Goal: Information Seeking & Learning: Understand process/instructions

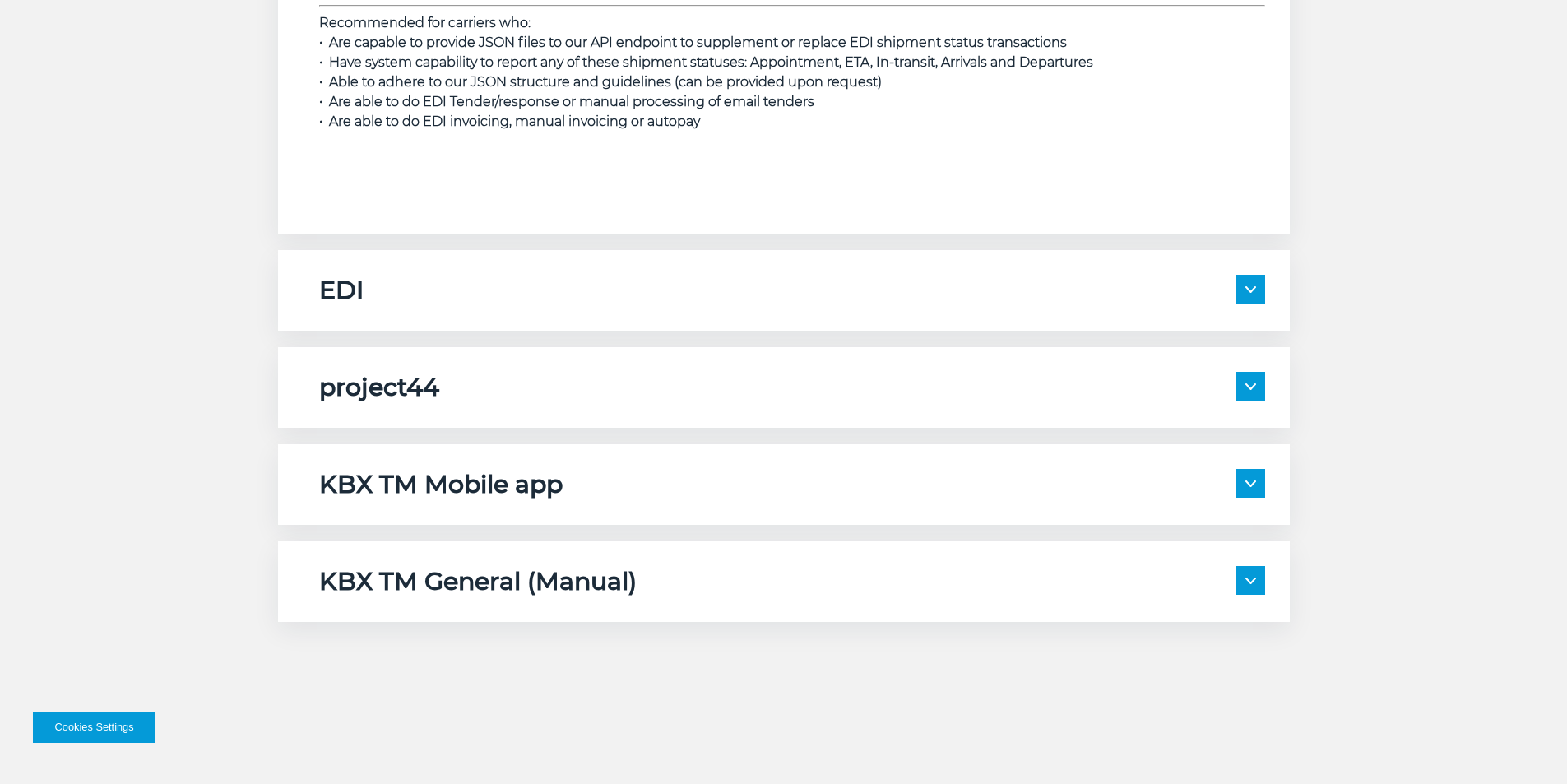
scroll to position [2632, 0]
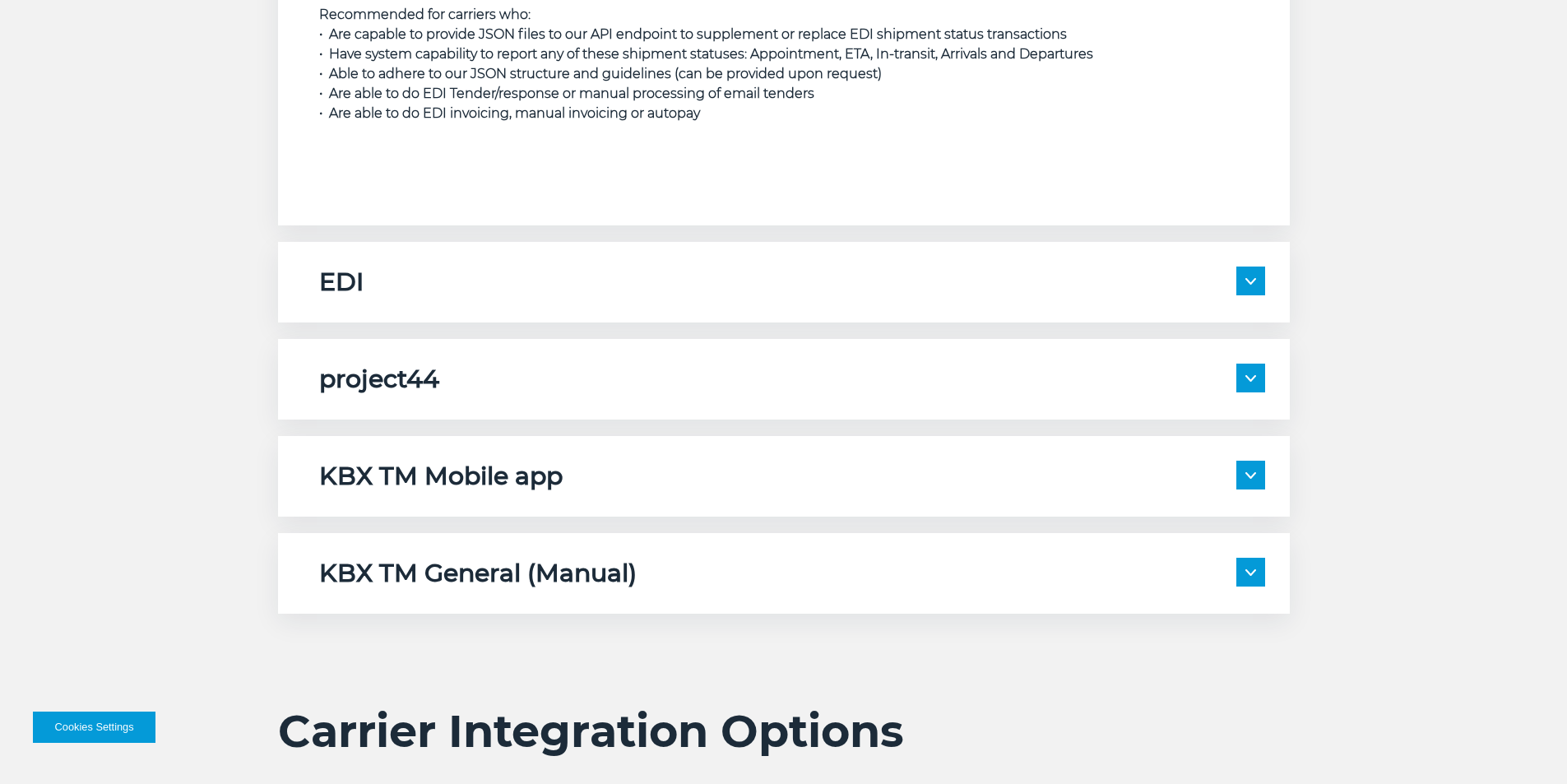
click at [818, 352] on div "project44 Description: project44 is connected to receive location data from the…" at bounding box center [784, 379] width 1013 height 81
click at [1248, 375] on img at bounding box center [1250, 378] width 11 height 7
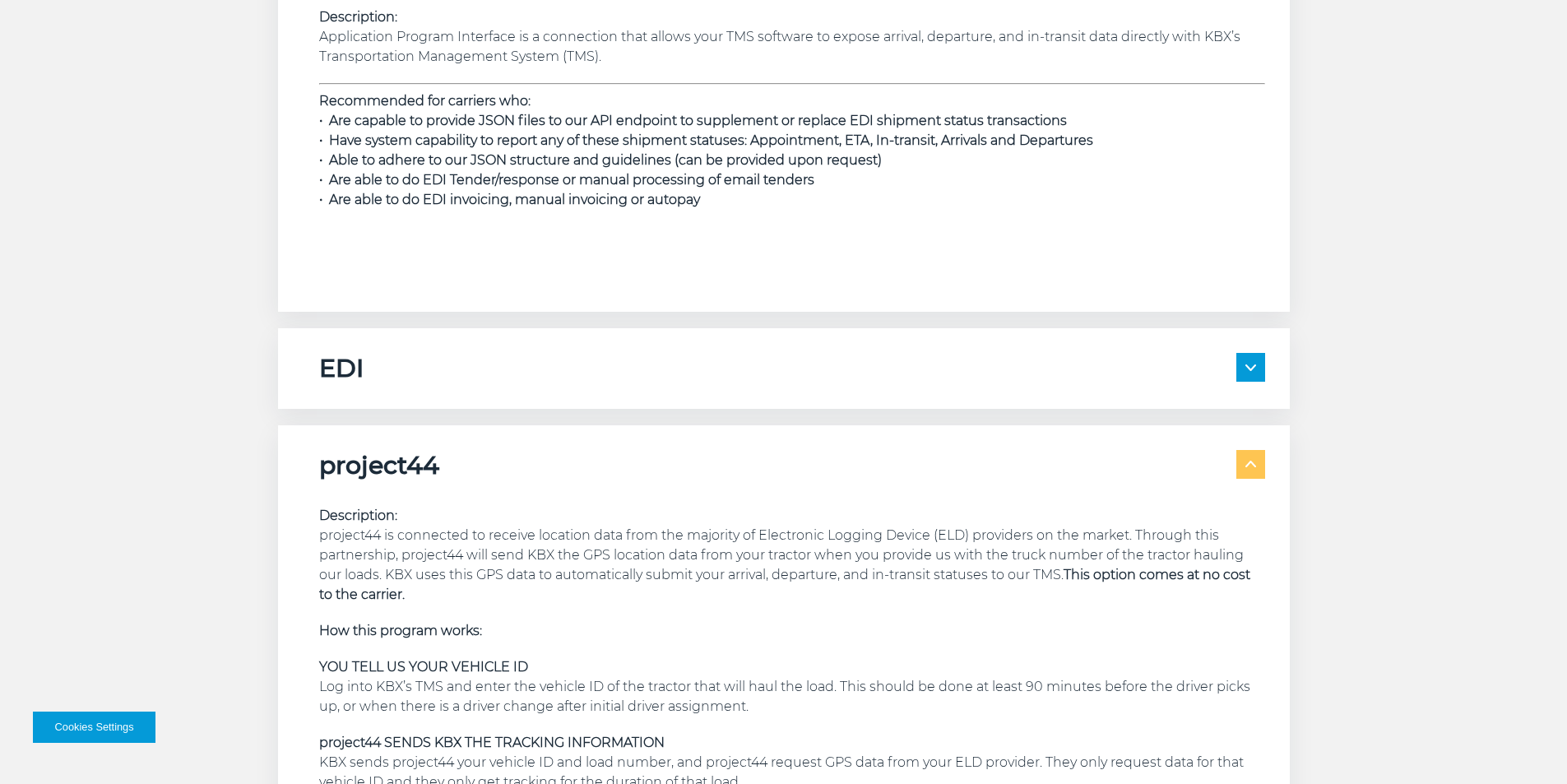
scroll to position [2385, 0]
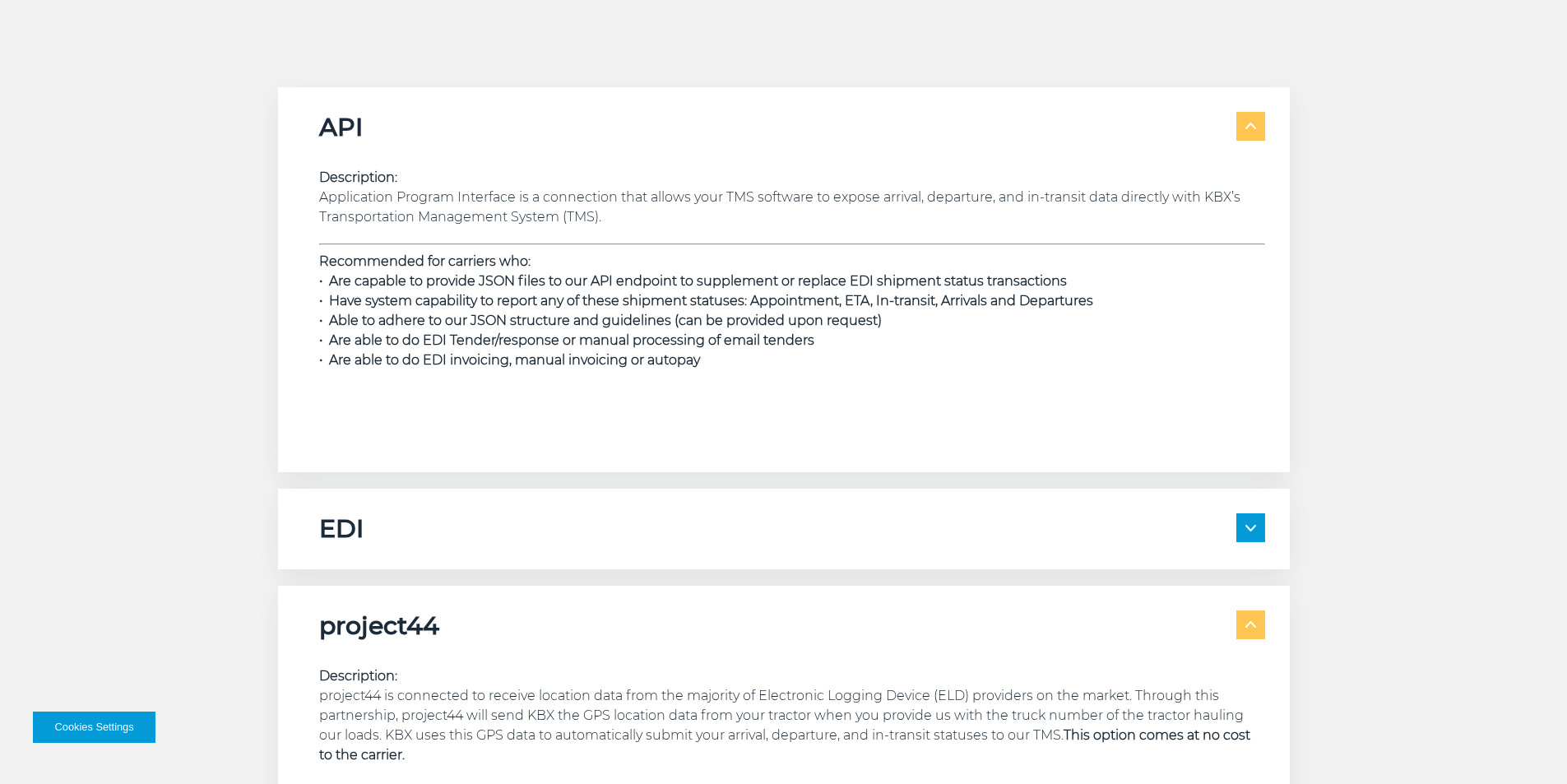
drag, startPoint x: 1229, startPoint y: 523, endPoint x: 1240, endPoint y: 523, distance: 11.0
click at [1235, 523] on div "EDI" at bounding box center [792, 529] width 946 height 31
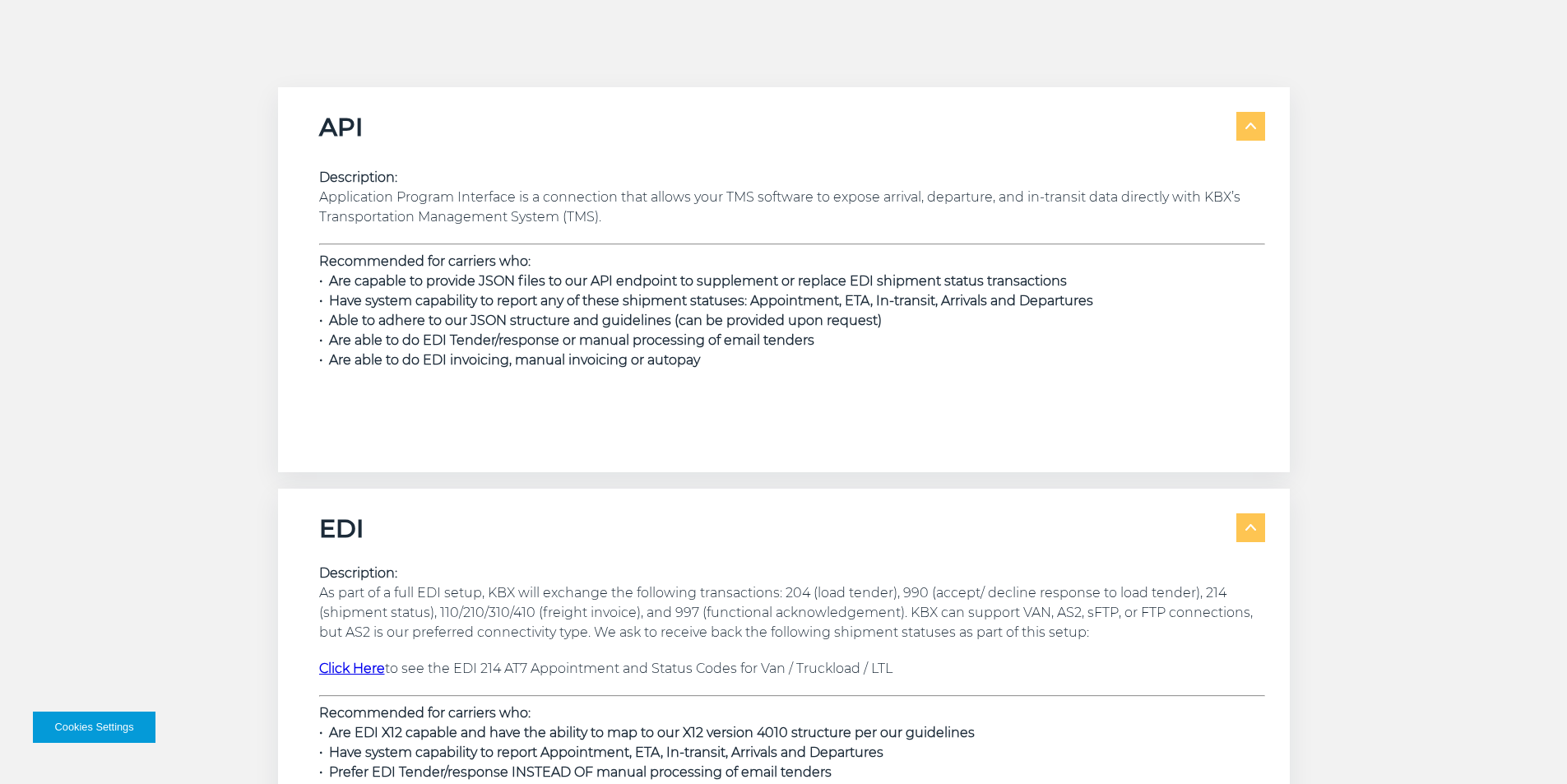
click at [1249, 522] on span at bounding box center [1251, 528] width 29 height 29
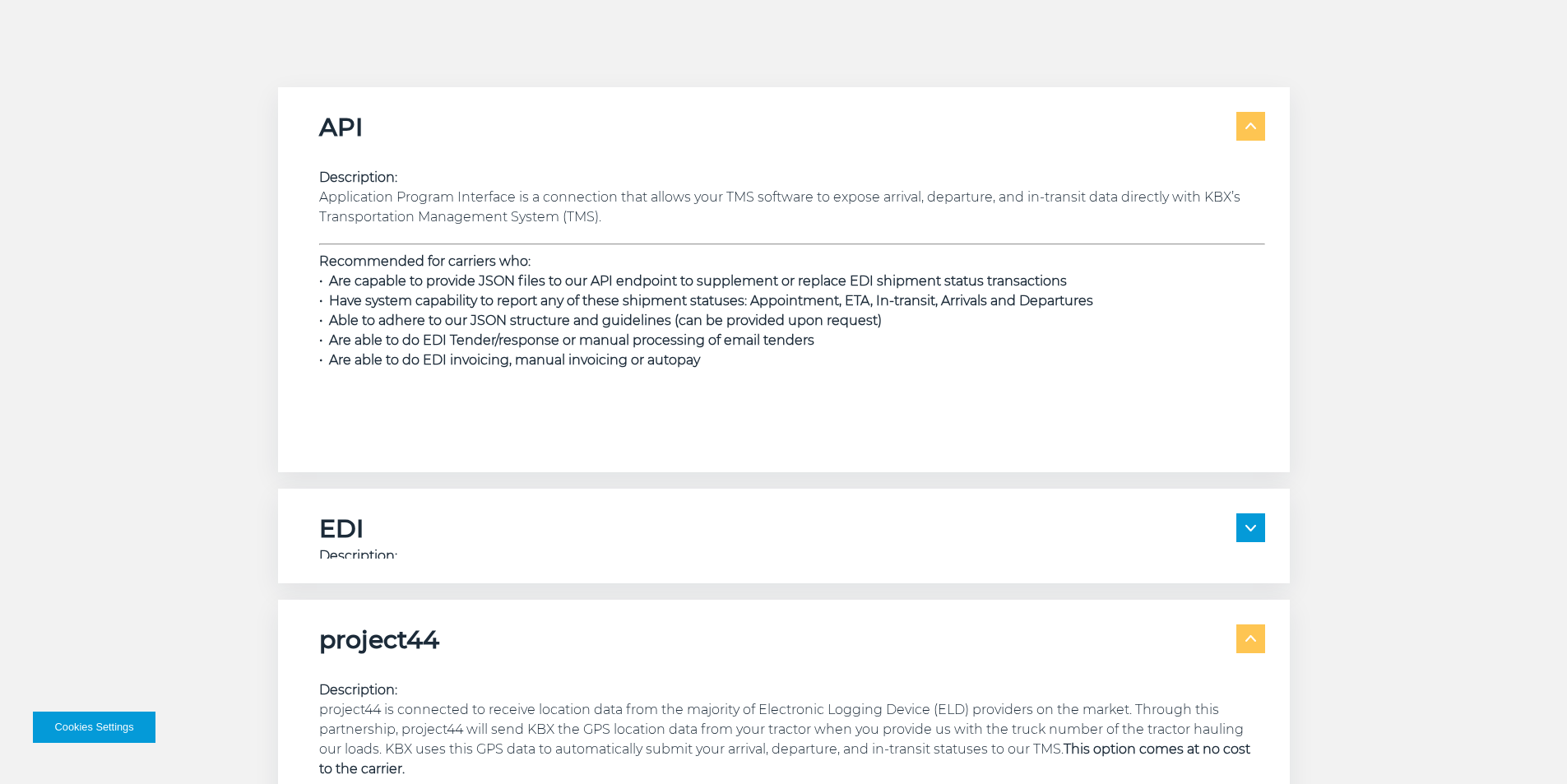
click at [1248, 520] on span at bounding box center [1251, 528] width 29 height 29
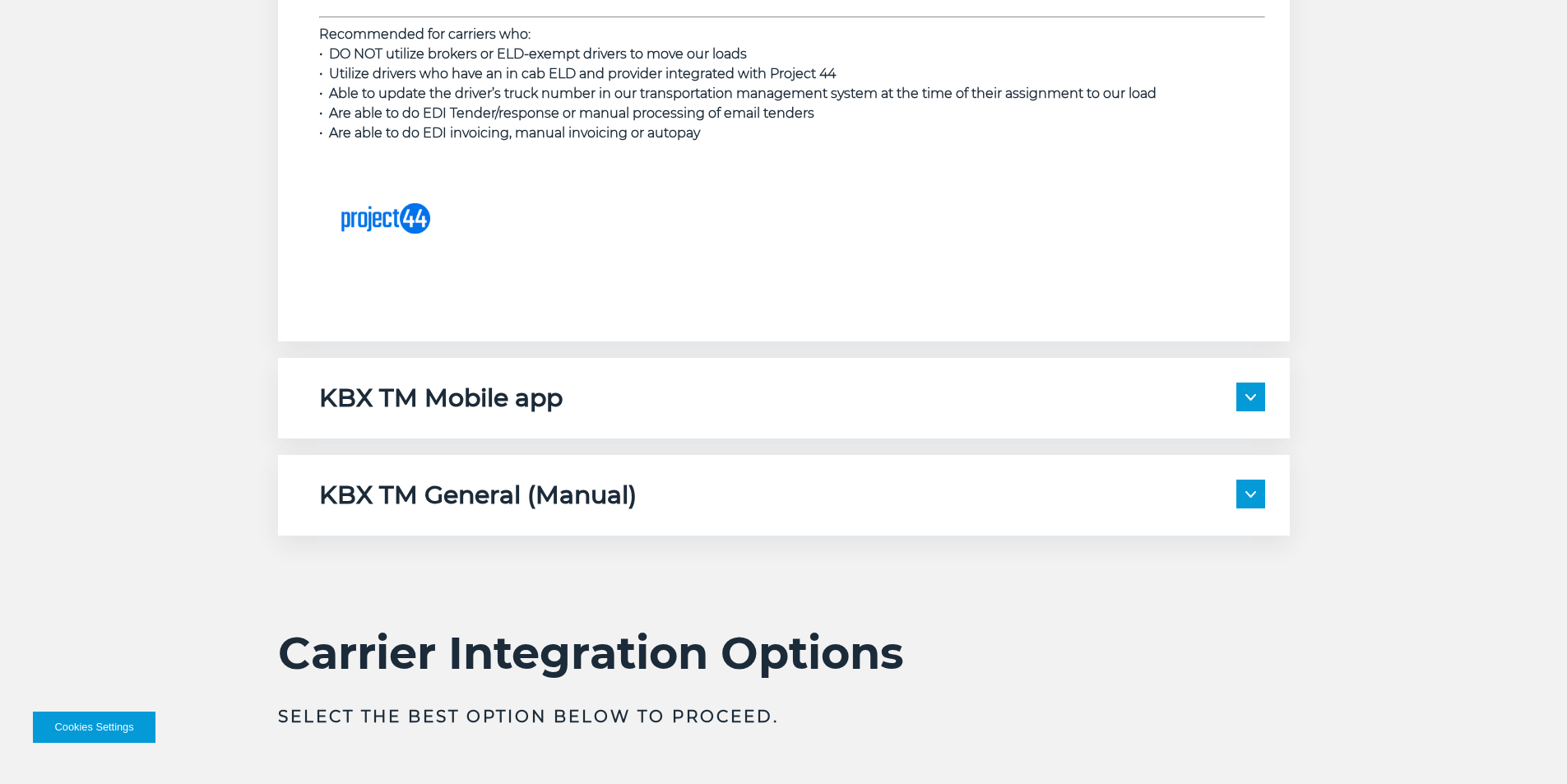
scroll to position [3864, 0]
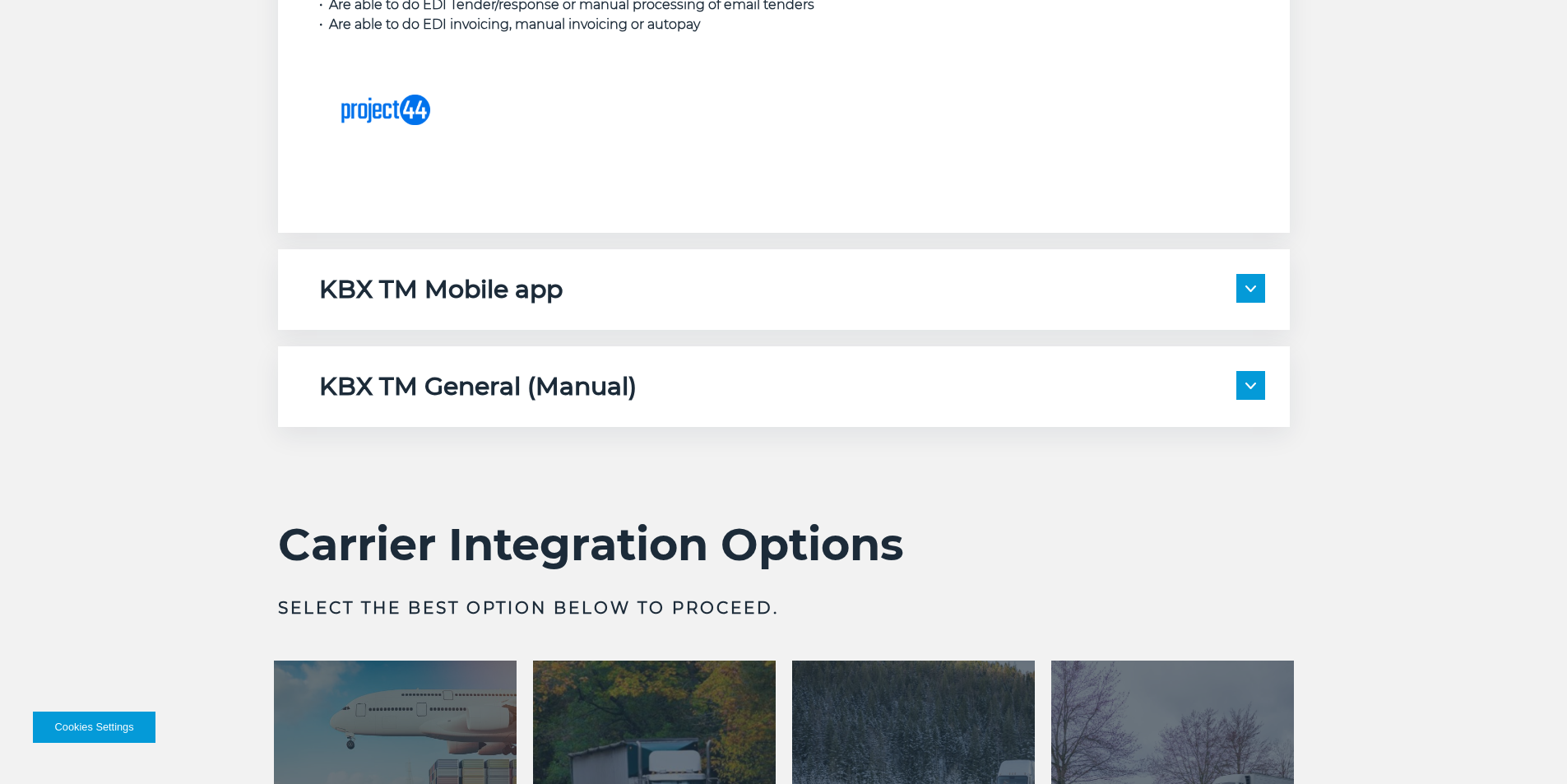
click at [1235, 299] on div "KBX TM Mobile app" at bounding box center [792, 289] width 946 height 31
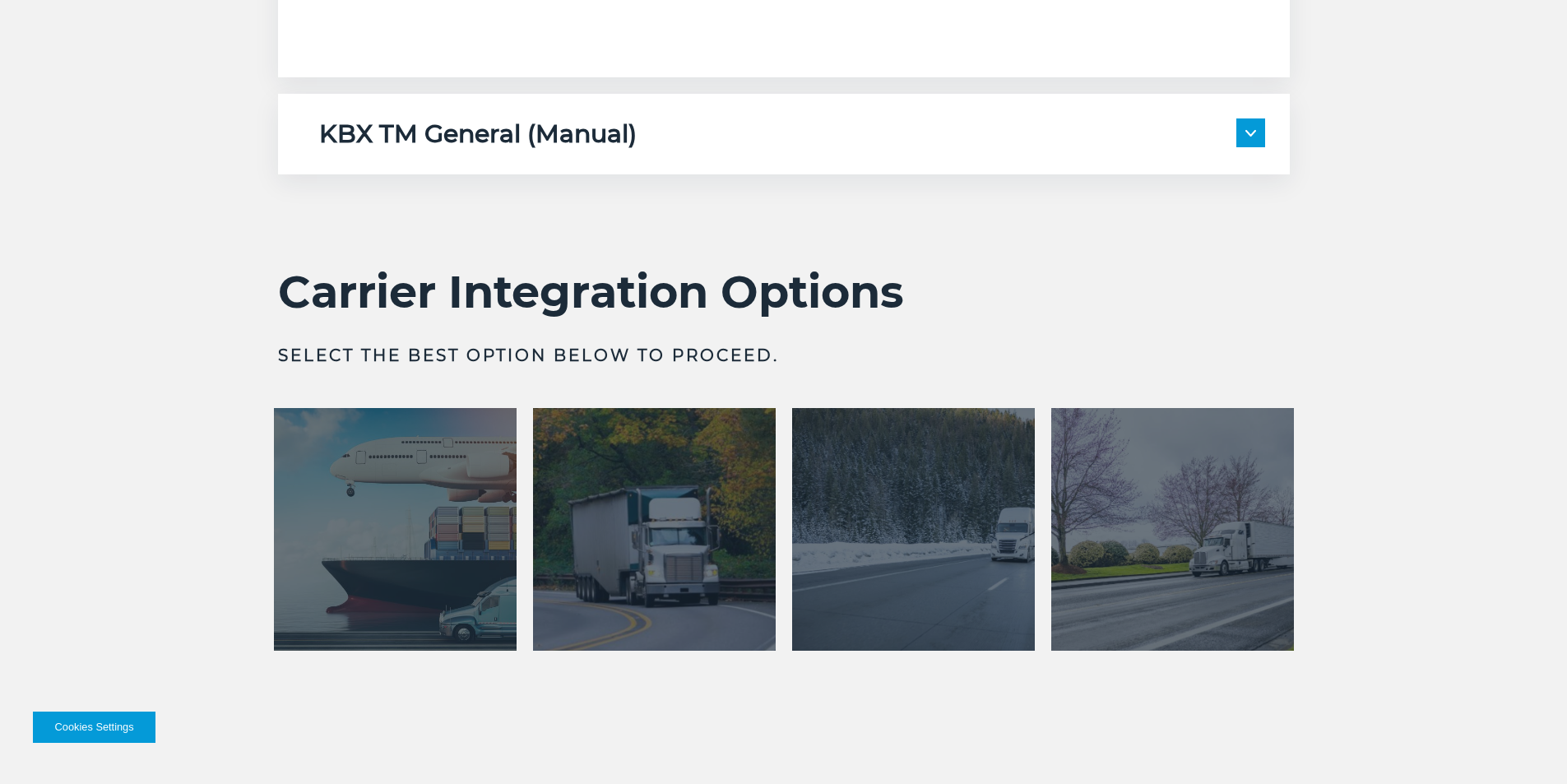
scroll to position [5098, 0]
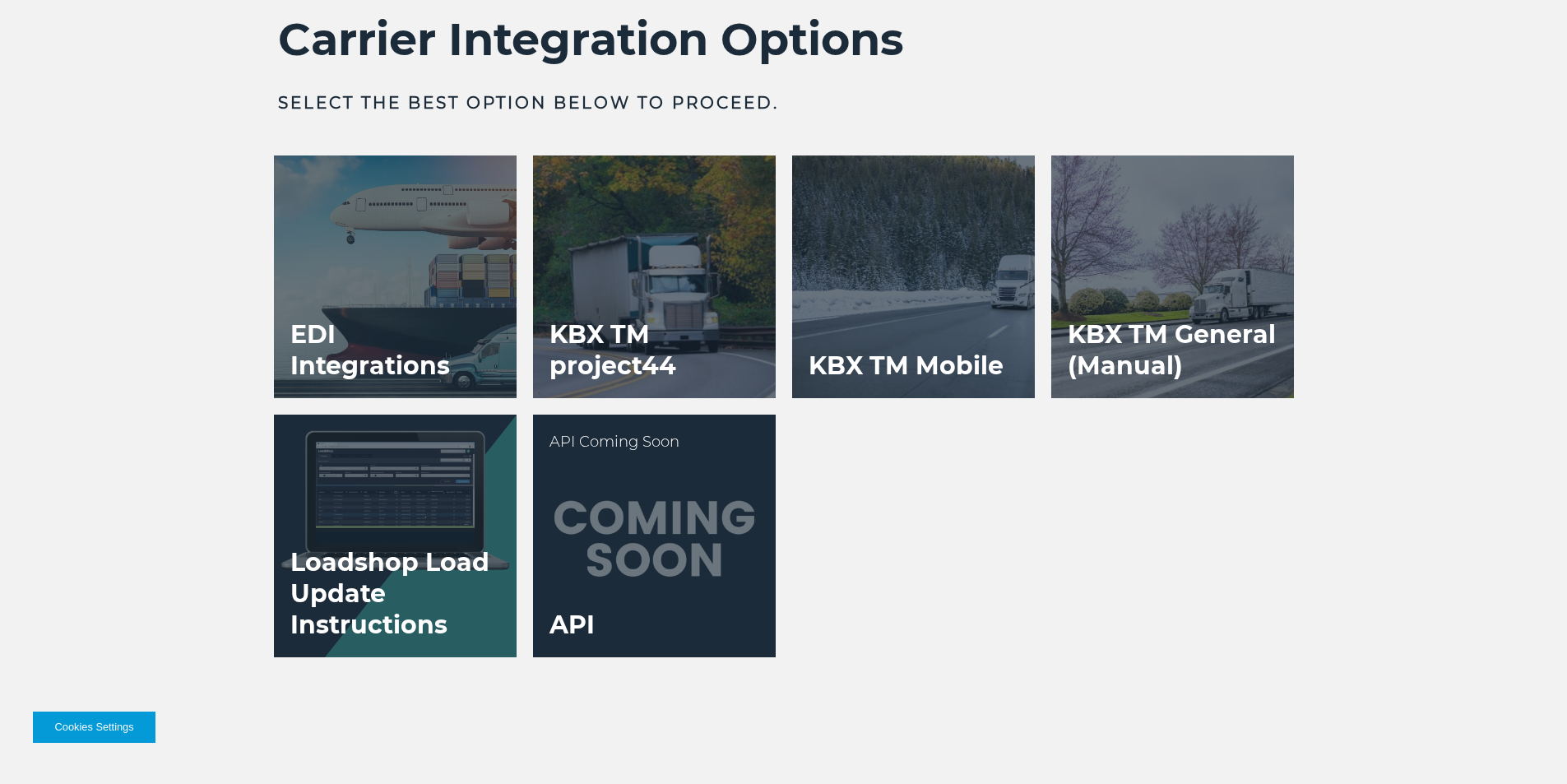
click at [724, 525] on div at bounding box center [654, 536] width 243 height 243
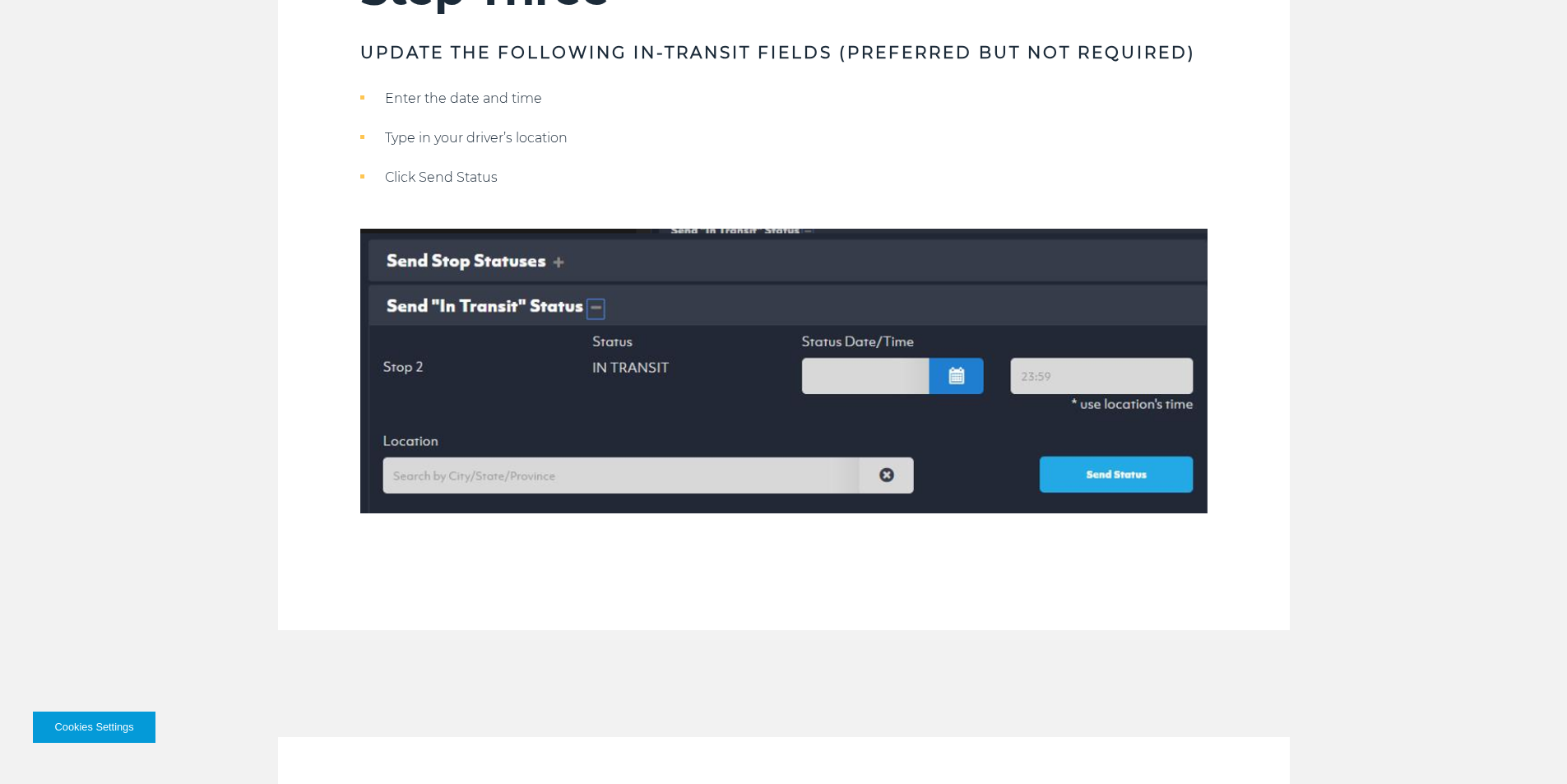
scroll to position [2550, 0]
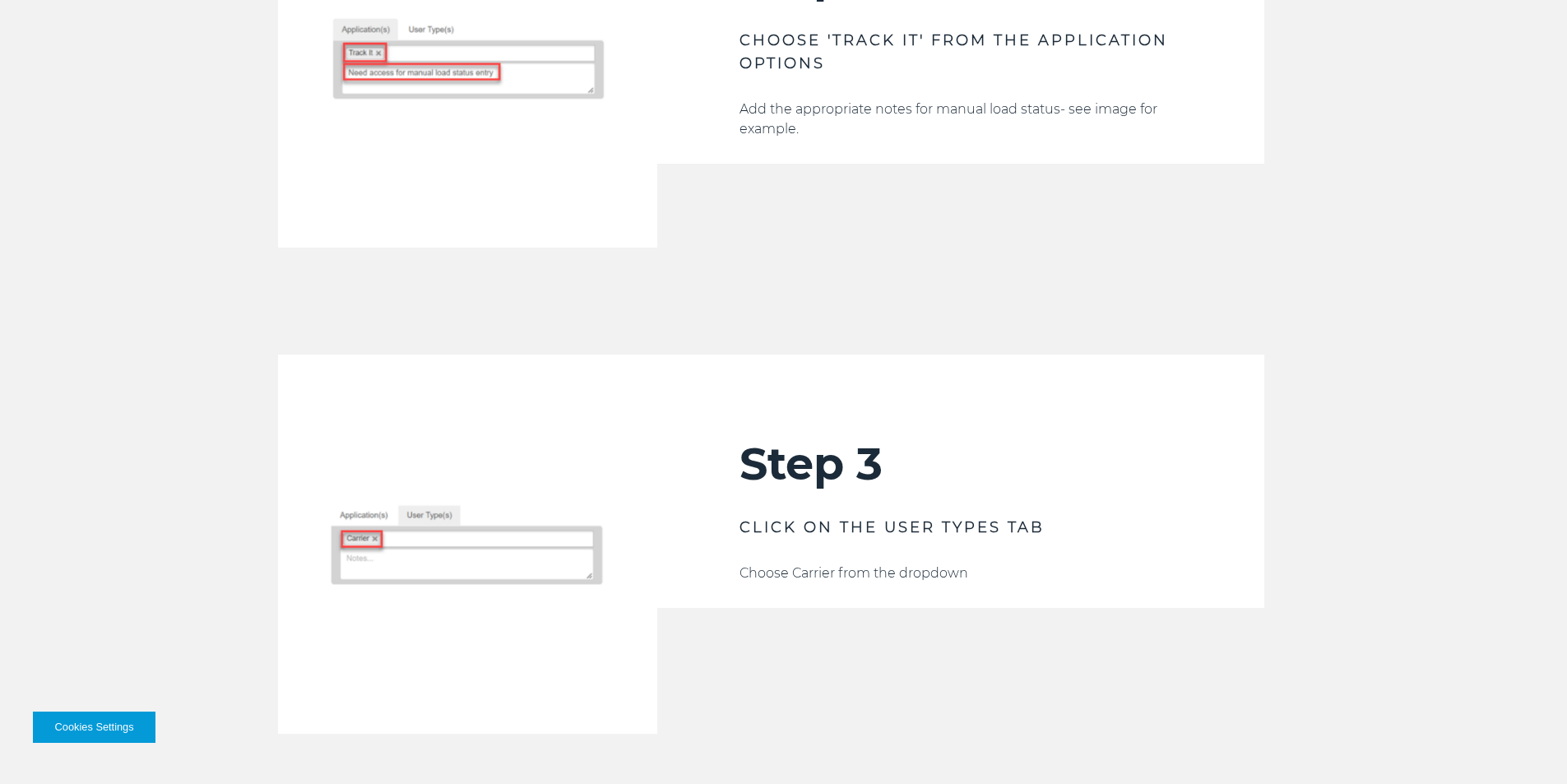
scroll to position [2550, 0]
